Goal: Task Accomplishment & Management: Manage account settings

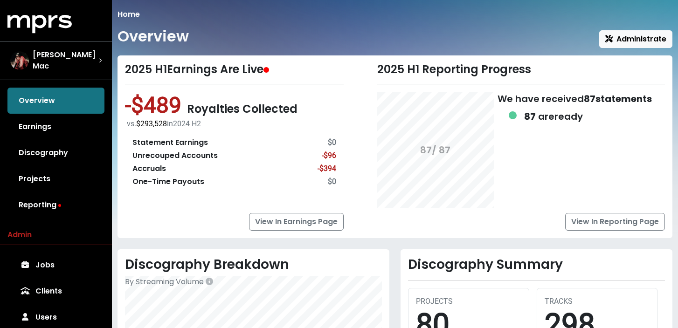
scroll to position [3, 0]
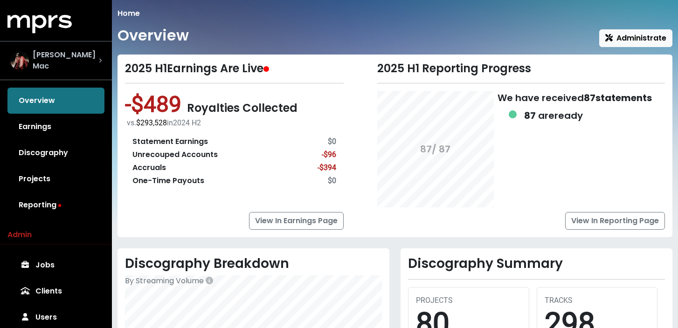
click at [64, 51] on div "[PERSON_NAME] Mac" at bounding box center [54, 60] width 89 height 22
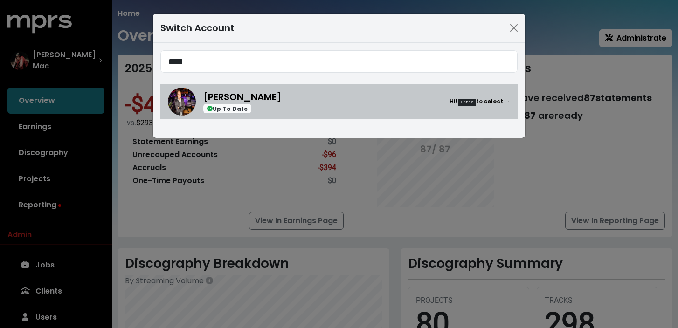
type input "****"
click at [322, 111] on div "[PERSON_NAME] Up To Date Hit Enter to select →" at bounding box center [356, 102] width 307 height 24
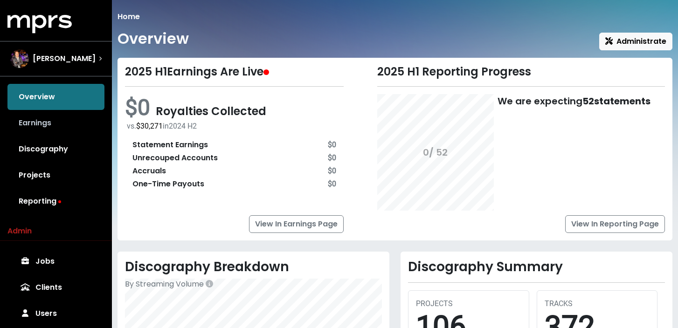
click at [56, 123] on link "Earnings" at bounding box center [55, 123] width 97 height 26
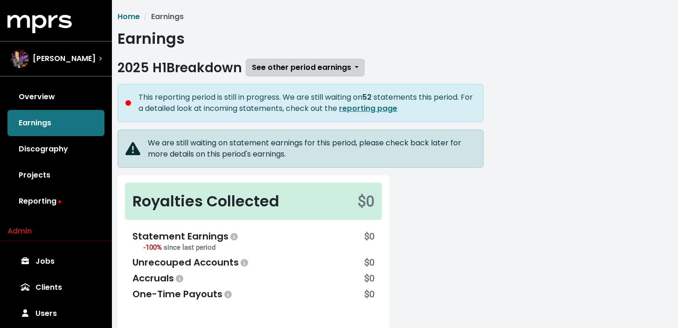
click at [299, 69] on span "See other period earnings" at bounding box center [301, 67] width 99 height 11
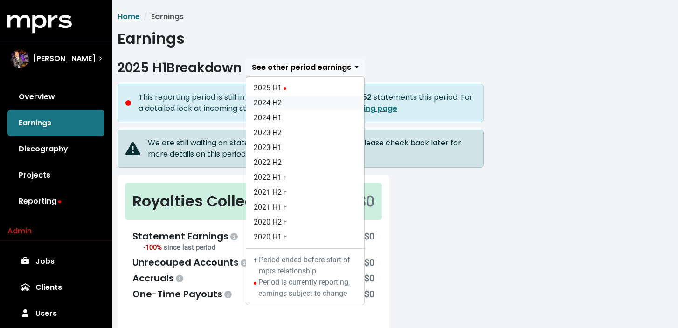
click at [307, 106] on link "2024 H2" at bounding box center [305, 103] width 118 height 15
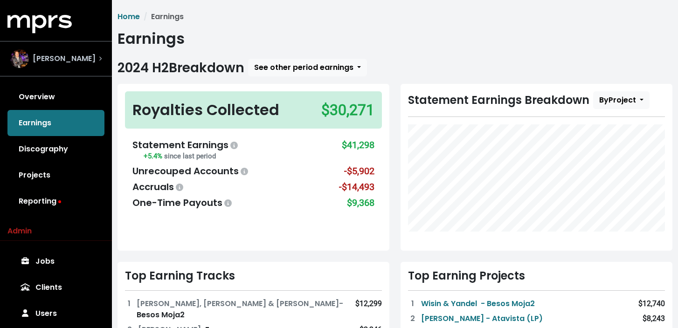
click at [102, 61] on div "[PERSON_NAME]" at bounding box center [56, 59] width 106 height 34
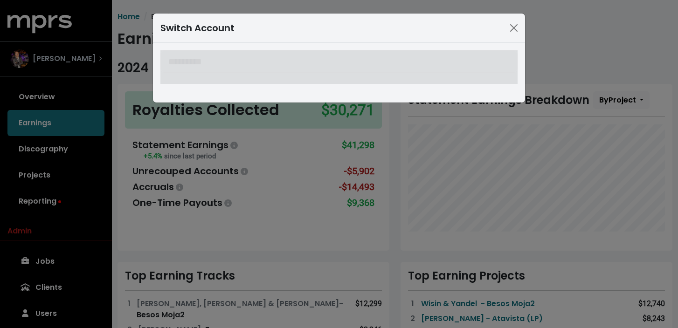
click at [102, 61] on div "Switch Account" at bounding box center [339, 164] width 678 height 328
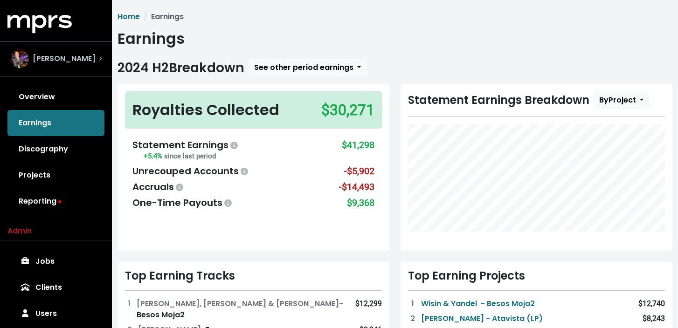
click at [94, 65] on div "[PERSON_NAME]" at bounding box center [55, 58] width 91 height 19
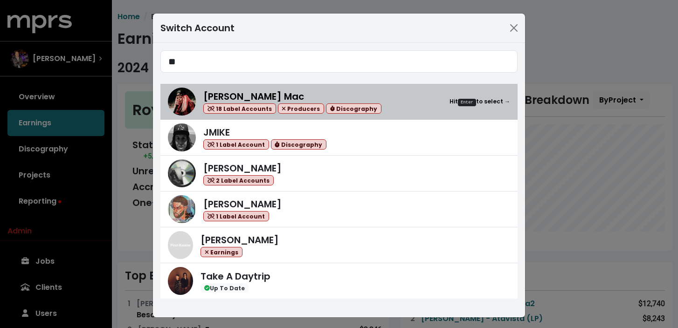
type input "**"
click at [408, 105] on div "[PERSON_NAME] Mac 18 Label Accounts Producers Discography Hit Enter to select →" at bounding box center [356, 102] width 307 height 25
